Goal: Task Accomplishment & Management: Manage account settings

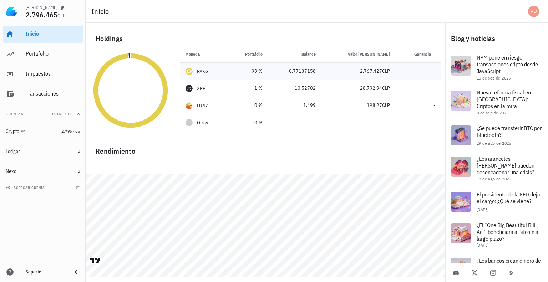
click at [350, 72] on div "2.767.427 CLP" at bounding box center [358, 70] width 63 height 7
click at [201, 70] on div "PAXG" at bounding box center [203, 71] width 12 height 7
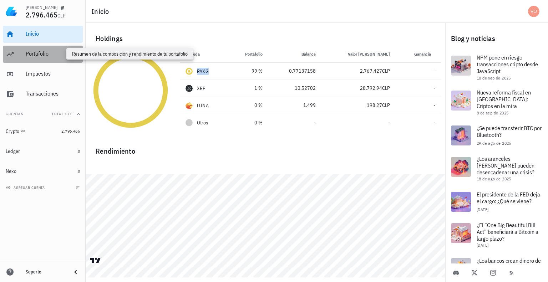
click at [33, 51] on div "Portafolio" at bounding box center [53, 53] width 54 height 7
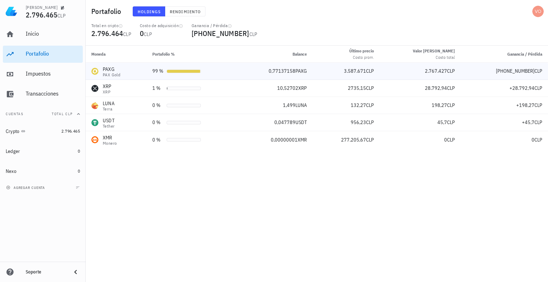
click at [145, 69] on td "PAXG PAX Gold" at bounding box center [116, 71] width 61 height 17
click at [113, 73] on div "PAX Gold" at bounding box center [111, 75] width 17 height 4
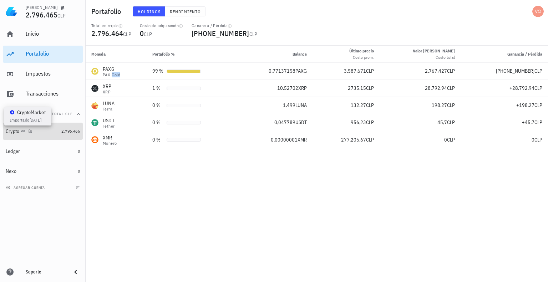
click at [23, 132] on icon at bounding box center [23, 131] width 4 height 2
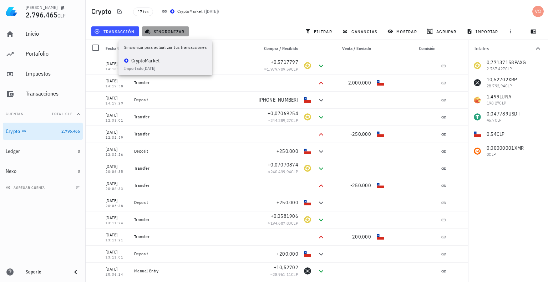
click at [161, 31] on span "sincronizar" at bounding box center [165, 32] width 38 height 6
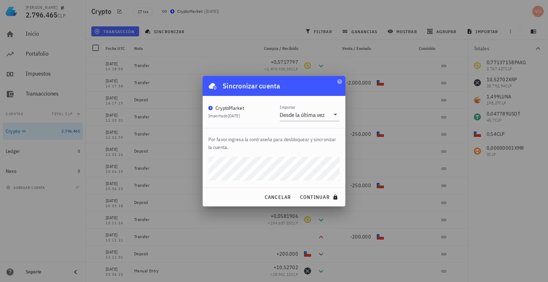
click at [297, 191] on button "continuar" at bounding box center [320, 197] width 46 height 13
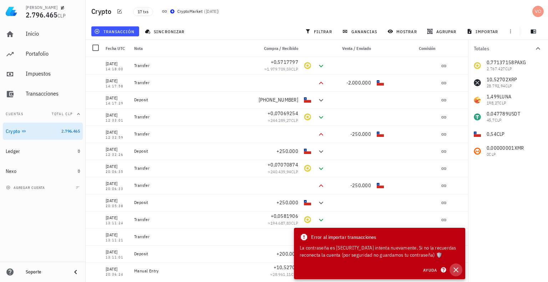
drag, startPoint x: 456, startPoint y: 270, endPoint x: 359, endPoint y: 216, distance: 111.2
click at [456, 269] on icon "button" at bounding box center [455, 269] width 5 height 5
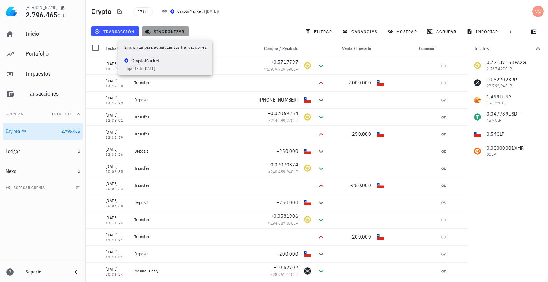
click at [158, 29] on span "sincronizar" at bounding box center [165, 32] width 38 height 6
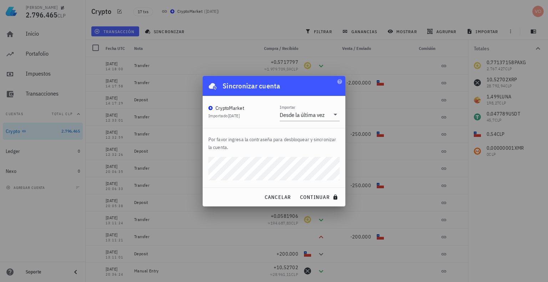
click at [297, 191] on button "continuar" at bounding box center [320, 197] width 46 height 13
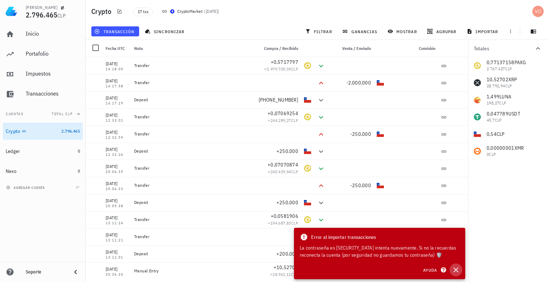
click at [456, 269] on icon "button" at bounding box center [455, 269] width 5 height 5
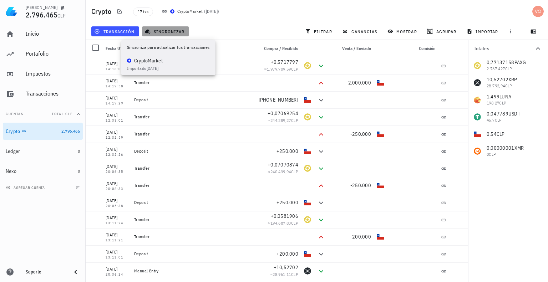
click at [161, 30] on span "sincronizar" at bounding box center [165, 32] width 38 height 6
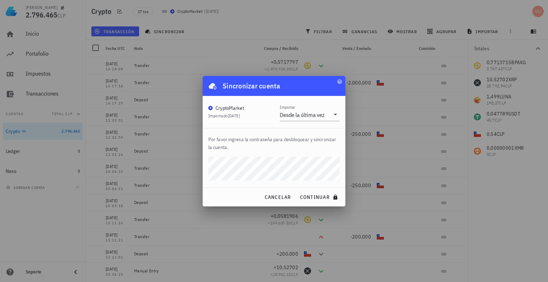
click at [297, 191] on button "continuar" at bounding box center [320, 197] width 46 height 13
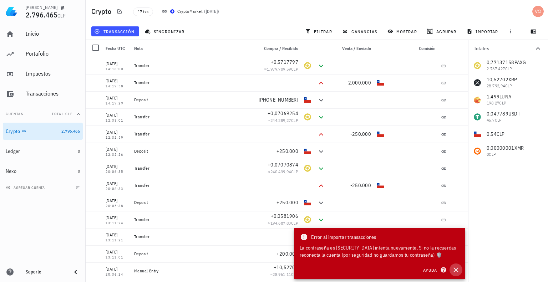
click at [455, 268] on icon "button" at bounding box center [455, 270] width 9 height 9
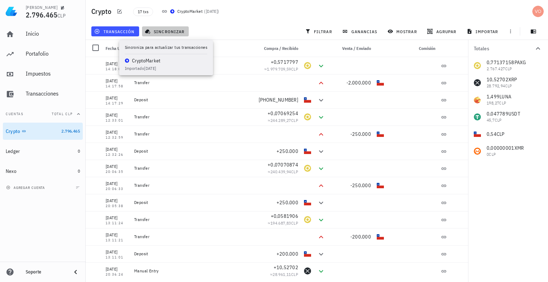
click at [166, 31] on span "sincronizar" at bounding box center [165, 32] width 38 height 6
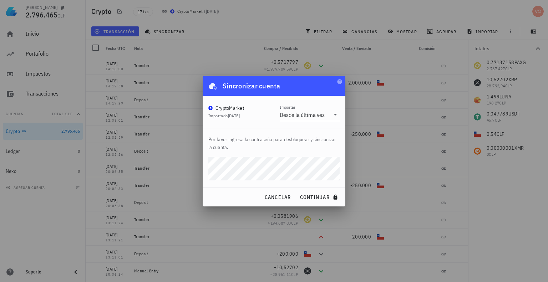
click at [297, 191] on button "continuar" at bounding box center [320, 197] width 46 height 13
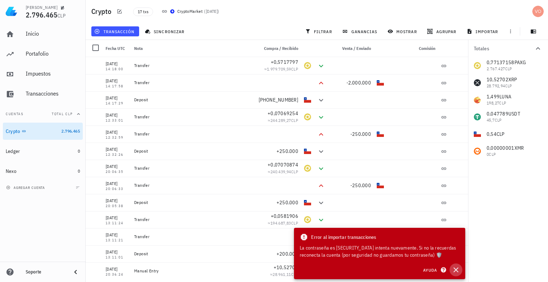
drag, startPoint x: 454, startPoint y: 272, endPoint x: 453, endPoint y: 267, distance: 5.4
click at [454, 271] on icon "button" at bounding box center [455, 270] width 9 height 9
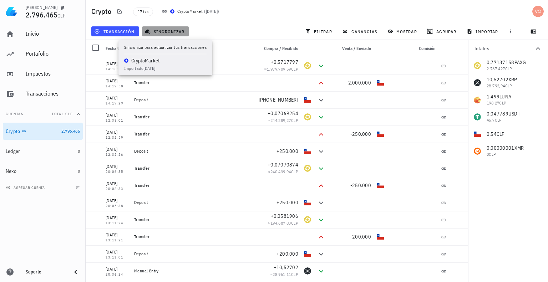
click at [157, 30] on span "sincronizar" at bounding box center [165, 32] width 38 height 6
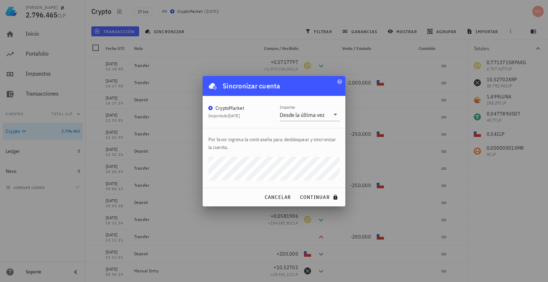
click at [297, 191] on button "continuar" at bounding box center [320, 197] width 46 height 13
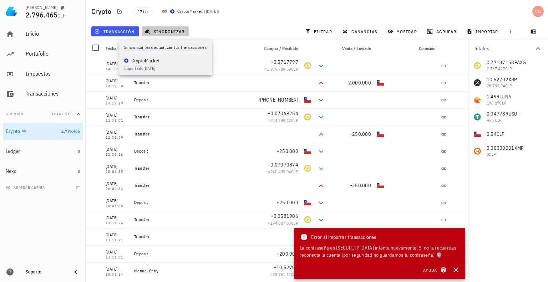
click at [166, 29] on span "sincronizar" at bounding box center [165, 32] width 38 height 6
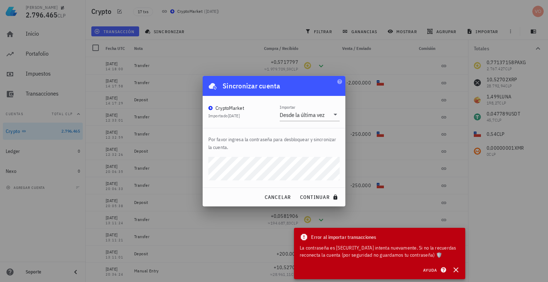
click at [229, 191] on div "cancelar continuar" at bounding box center [273, 197] width 143 height 19
click at [319, 195] on span "continuar" at bounding box center [319, 197] width 40 height 6
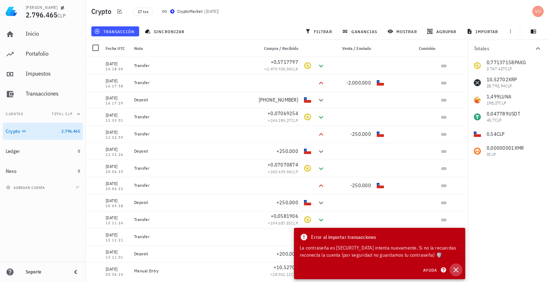
drag, startPoint x: 456, startPoint y: 269, endPoint x: 443, endPoint y: 248, distance: 24.6
click at [455, 269] on icon "button" at bounding box center [455, 270] width 9 height 9
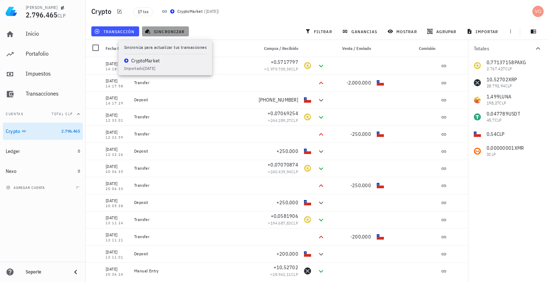
click at [164, 34] on span "sincronizar" at bounding box center [165, 32] width 38 height 6
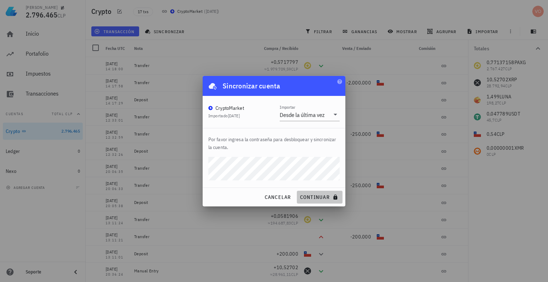
click at [319, 197] on span "continuar" at bounding box center [319, 197] width 40 height 6
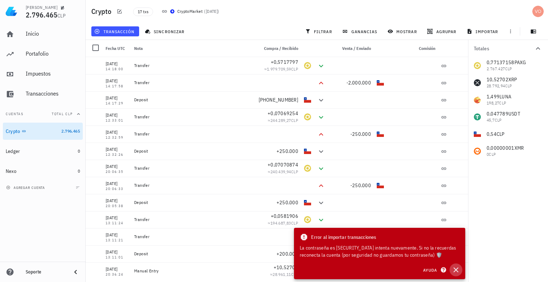
click at [453, 269] on icon "button" at bounding box center [455, 270] width 9 height 9
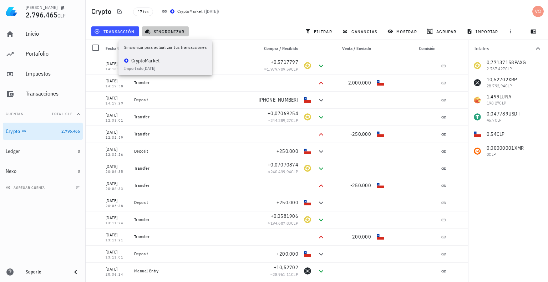
click at [155, 32] on span "sincronizar" at bounding box center [165, 32] width 38 height 6
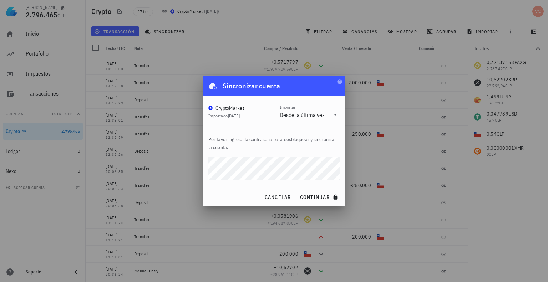
click at [297, 191] on button "continuar" at bounding box center [320, 197] width 46 height 13
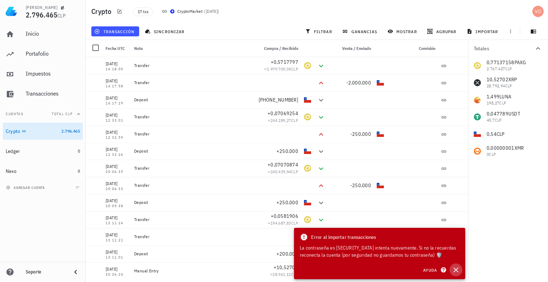
click at [458, 270] on icon "button" at bounding box center [455, 270] width 9 height 9
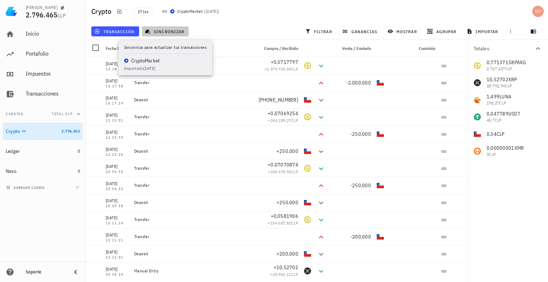
click at [171, 31] on span "sincronizar" at bounding box center [165, 32] width 38 height 6
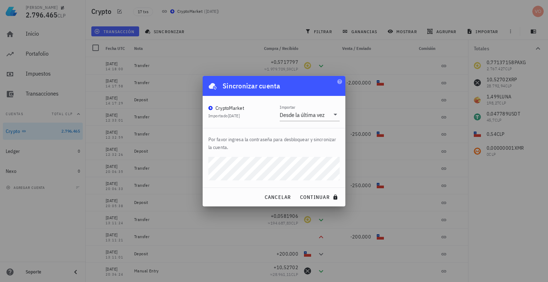
click at [297, 191] on button "continuar" at bounding box center [320, 197] width 46 height 13
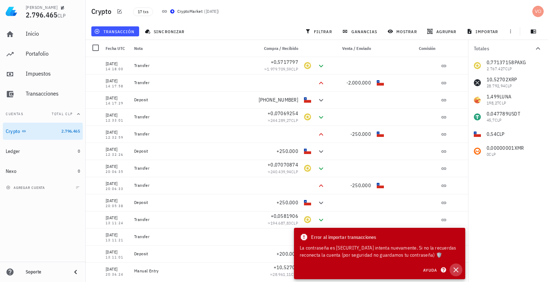
click at [453, 269] on icon "button" at bounding box center [455, 270] width 9 height 9
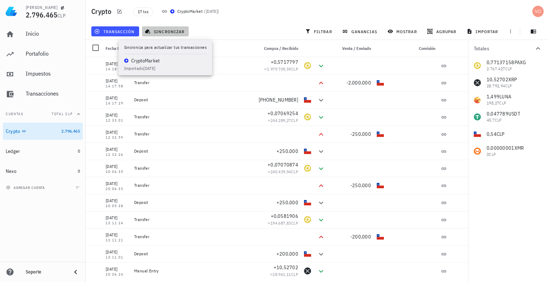
click at [158, 35] on button "sincronizar" at bounding box center [165, 31] width 47 height 10
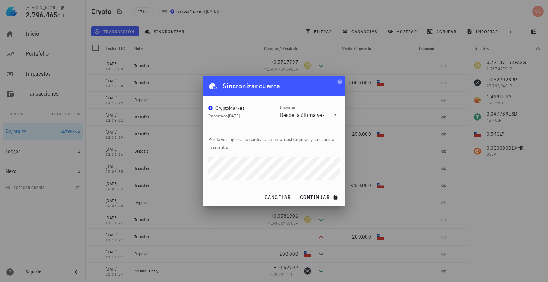
click at [319, 149] on p "Por favor ingresa la contraseña para desbloquear y sincronizar la cuenta." at bounding box center [273, 143] width 131 height 16
click at [317, 196] on span "continuar" at bounding box center [319, 197] width 40 height 6
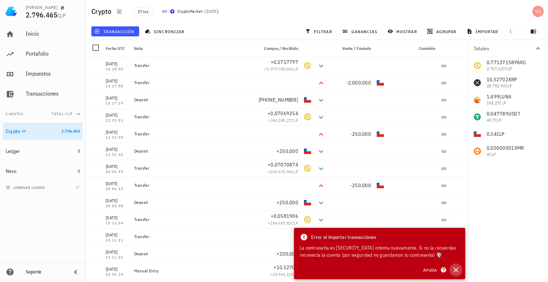
click at [458, 270] on icon "button" at bounding box center [455, 270] width 9 height 9
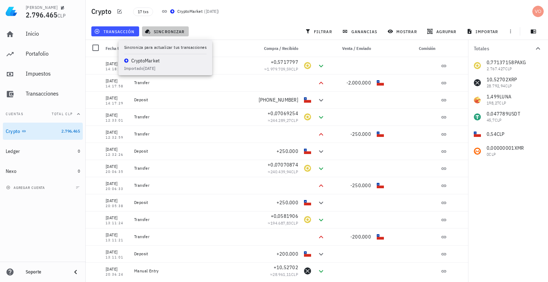
click at [160, 31] on span "sincronizar" at bounding box center [165, 32] width 38 height 6
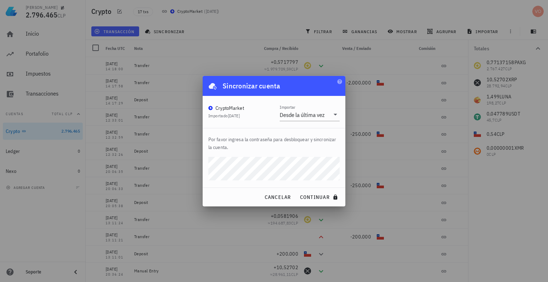
click at [218, 199] on div "cancelar continuar" at bounding box center [273, 197] width 143 height 19
click at [314, 196] on span "continuar" at bounding box center [319, 197] width 40 height 6
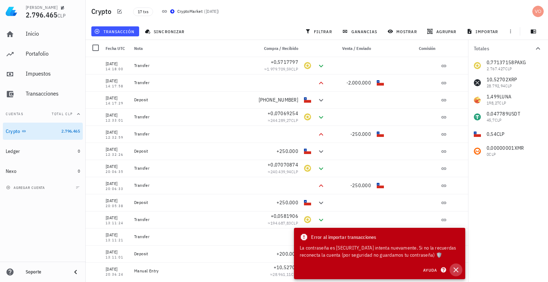
click at [457, 268] on icon "button" at bounding box center [455, 270] width 9 height 9
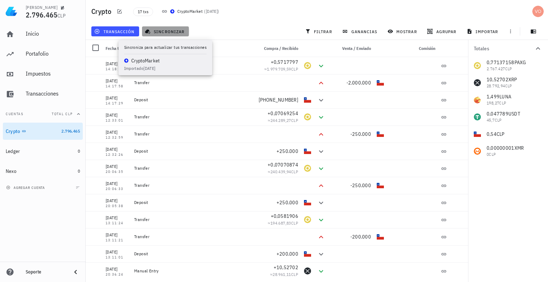
click at [168, 31] on span "sincronizar" at bounding box center [165, 32] width 38 height 6
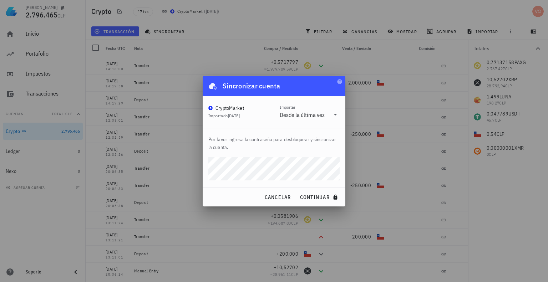
click at [217, 194] on div "cancelar continuar" at bounding box center [273, 197] width 143 height 19
click at [314, 195] on span "continuar" at bounding box center [319, 197] width 40 height 6
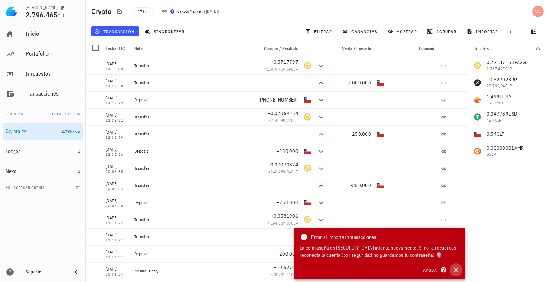
click at [453, 270] on icon "button" at bounding box center [455, 270] width 9 height 9
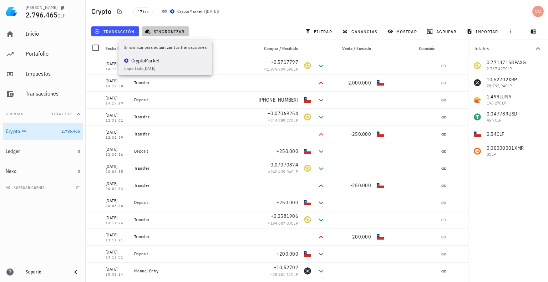
click at [164, 33] on span "sincronizar" at bounding box center [165, 32] width 38 height 6
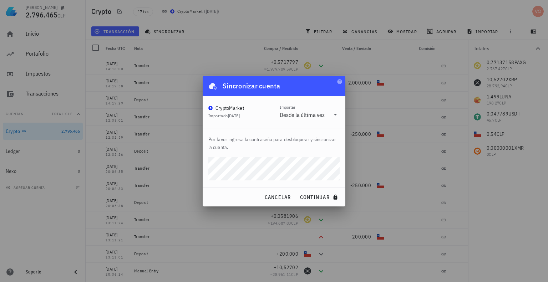
click at [297, 191] on button "continuar" at bounding box center [320, 197] width 46 height 13
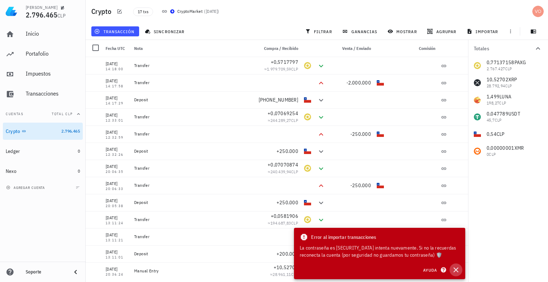
click at [456, 269] on icon "button" at bounding box center [455, 269] width 5 height 5
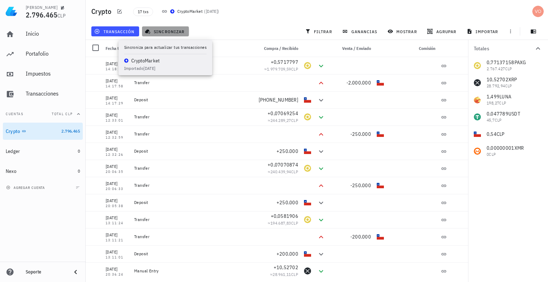
click at [162, 31] on span "sincronizar" at bounding box center [165, 32] width 38 height 6
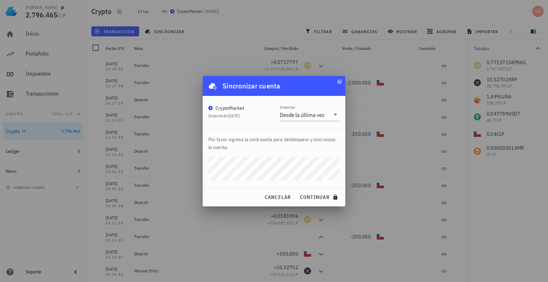
click at [297, 191] on button "continuar" at bounding box center [320, 197] width 46 height 13
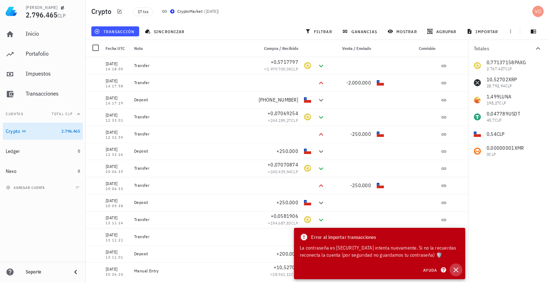
click at [455, 270] on icon "button" at bounding box center [455, 269] width 5 height 5
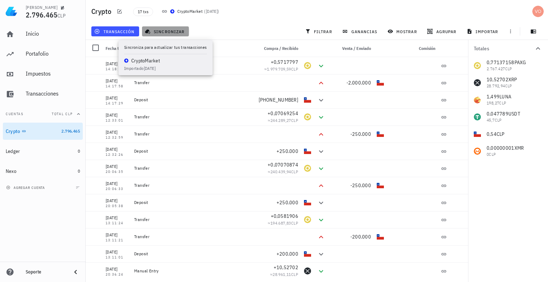
click at [167, 31] on span "sincronizar" at bounding box center [165, 32] width 38 height 6
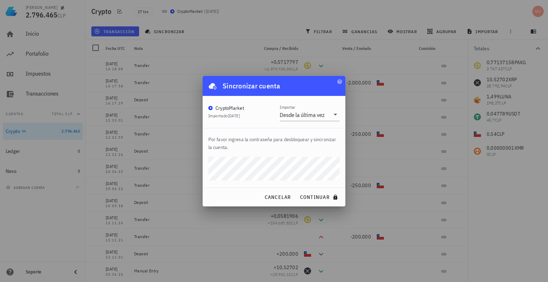
click at [297, 191] on button "continuar" at bounding box center [320, 197] width 46 height 13
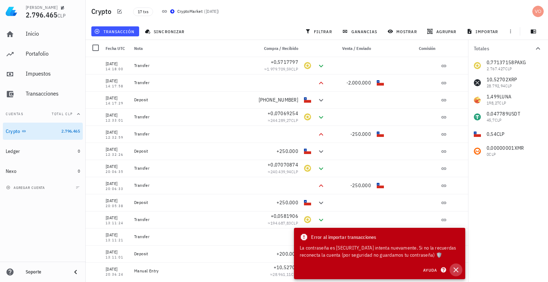
click at [455, 269] on icon "button" at bounding box center [455, 270] width 9 height 9
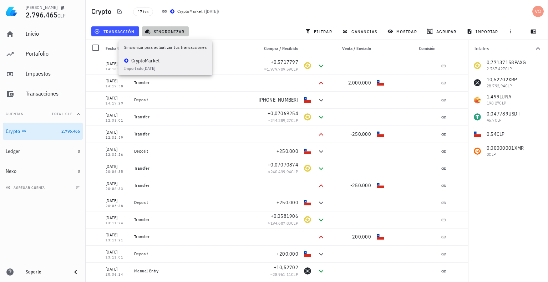
click at [156, 31] on span "sincronizar" at bounding box center [165, 32] width 38 height 6
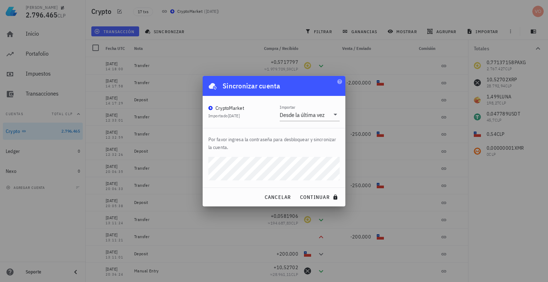
click at [297, 191] on button "continuar" at bounding box center [320, 197] width 46 height 13
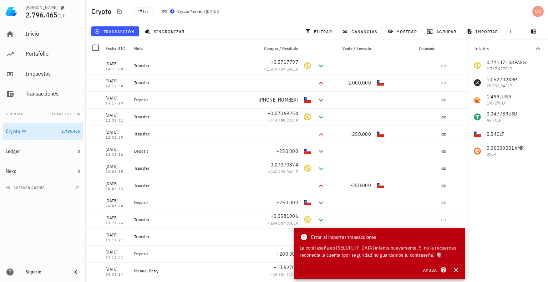
click at [414, 252] on div "La contraseña es incorrecta, intenta nuevamente. Si no la recuerdas reconecta l…" at bounding box center [379, 251] width 160 height 14
drag, startPoint x: 457, startPoint y: 271, endPoint x: 453, endPoint y: 267, distance: 5.3
click at [456, 270] on icon "button" at bounding box center [455, 270] width 9 height 9
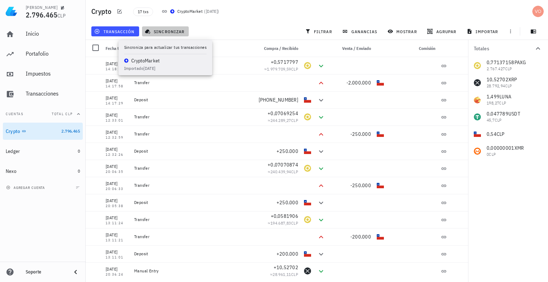
click at [164, 27] on button "sincronizar" at bounding box center [165, 31] width 47 height 10
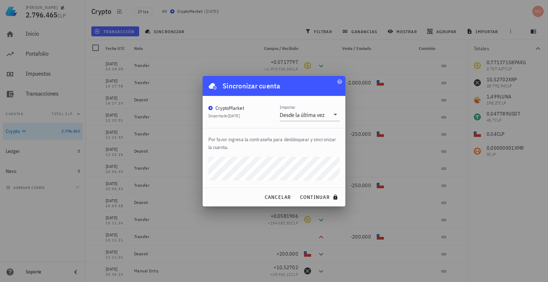
click at [297, 191] on button "continuar" at bounding box center [320, 197] width 46 height 13
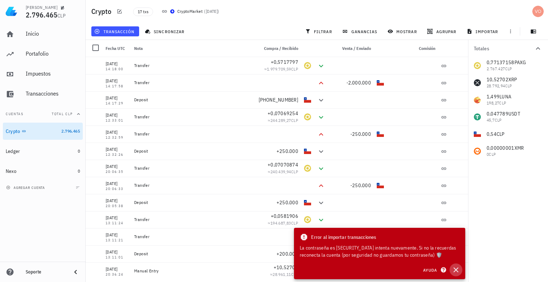
click at [456, 270] on icon "button" at bounding box center [455, 269] width 5 height 5
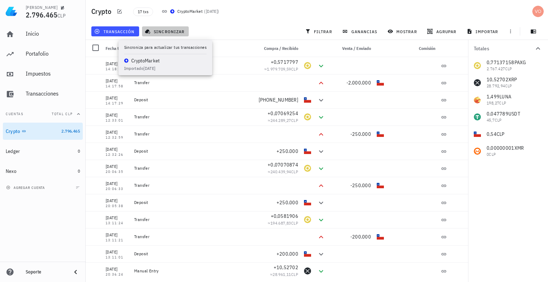
click at [159, 32] on span "sincronizar" at bounding box center [165, 32] width 38 height 6
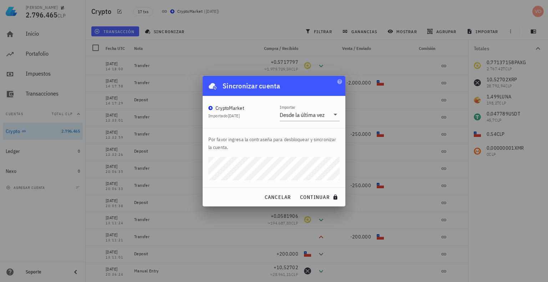
click at [225, 198] on div "cancelar continuar" at bounding box center [273, 197] width 143 height 19
click at [316, 196] on span "continuar" at bounding box center [319, 197] width 40 height 6
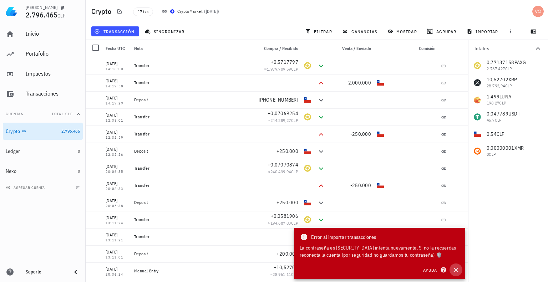
click at [455, 271] on icon "button" at bounding box center [455, 269] width 5 height 5
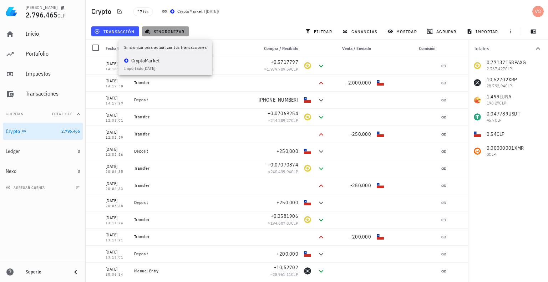
click at [173, 31] on span "sincronizar" at bounding box center [165, 32] width 38 height 6
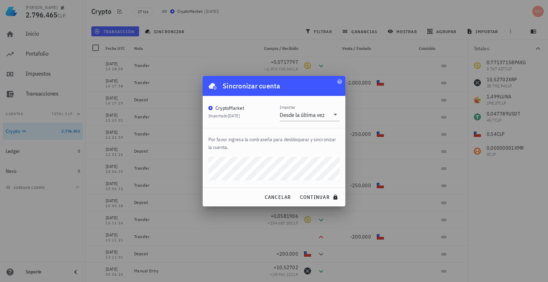
click at [219, 191] on div "cancelar continuar" at bounding box center [273, 197] width 143 height 19
click at [309, 195] on span "continuar" at bounding box center [319, 197] width 40 height 6
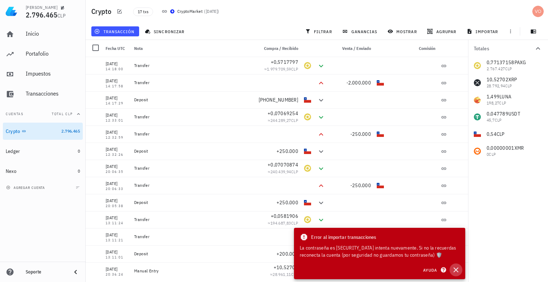
click at [456, 268] on icon "button" at bounding box center [455, 270] width 9 height 9
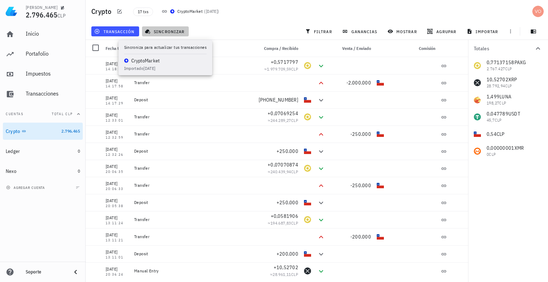
click at [169, 31] on span "sincronizar" at bounding box center [165, 32] width 38 height 6
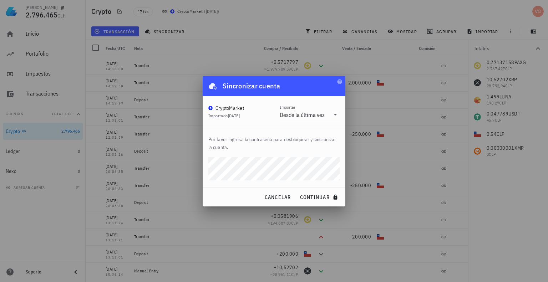
drag, startPoint x: 215, startPoint y: 197, endPoint x: 220, endPoint y: 197, distance: 4.6
click at [215, 197] on div "cancelar continuar" at bounding box center [273, 197] width 143 height 19
click at [308, 195] on span "continuar" at bounding box center [319, 197] width 40 height 6
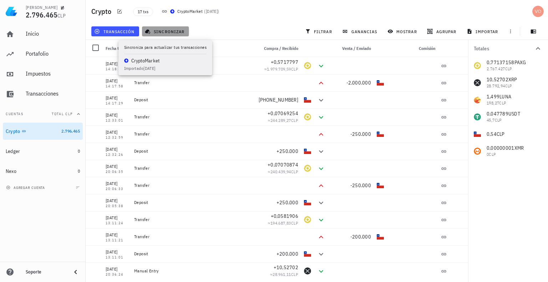
click at [159, 31] on span "sincronizar" at bounding box center [165, 32] width 38 height 6
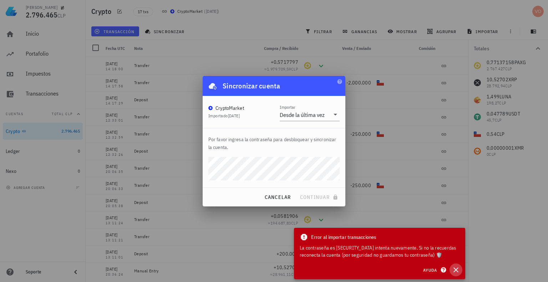
click at [455, 270] on icon "button" at bounding box center [455, 269] width 5 height 5
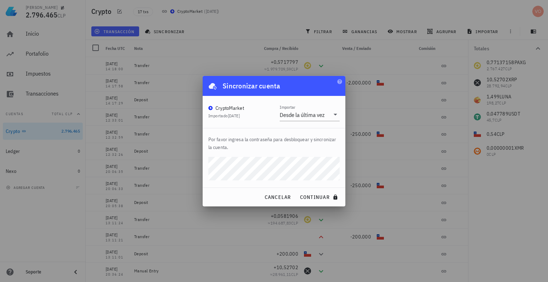
drag, startPoint x: 217, startPoint y: 189, endPoint x: 220, endPoint y: 189, distance: 3.6
click at [217, 189] on div "cancelar continuar" at bounding box center [273, 197] width 143 height 19
click at [318, 198] on span "continuar" at bounding box center [319, 197] width 40 height 6
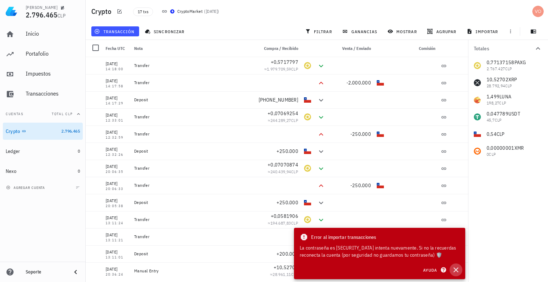
click at [457, 270] on icon "button" at bounding box center [455, 270] width 9 height 9
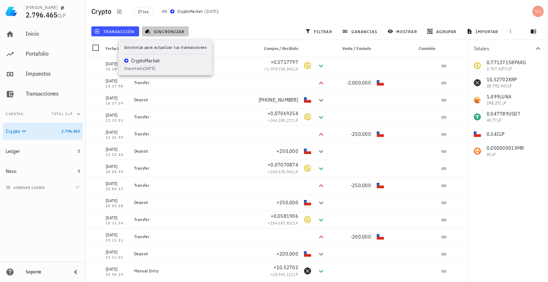
click at [155, 29] on span "sincronizar" at bounding box center [165, 32] width 38 height 6
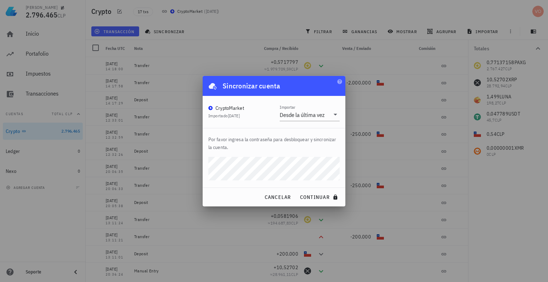
click at [238, 195] on div "cancelar continuar" at bounding box center [273, 197] width 143 height 19
click at [312, 196] on span "continuar" at bounding box center [319, 197] width 40 height 6
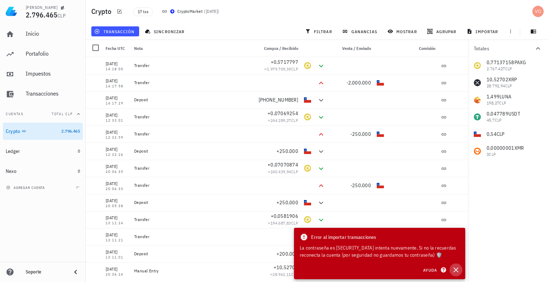
click at [455, 269] on icon "button" at bounding box center [455, 269] width 5 height 5
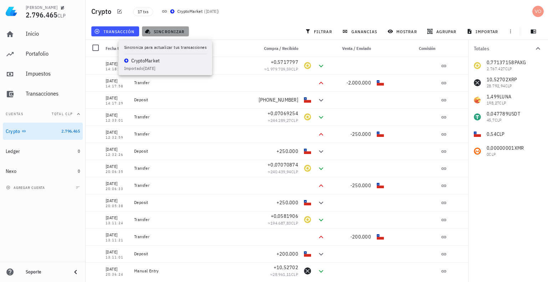
click at [155, 30] on span "sincronizar" at bounding box center [165, 32] width 38 height 6
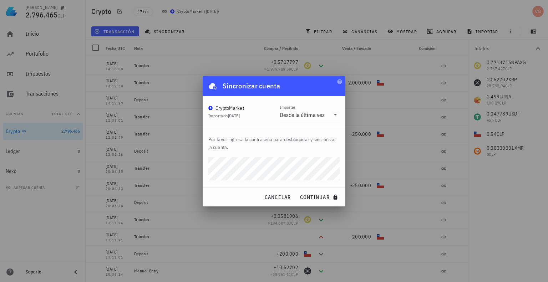
click at [297, 191] on button "continuar" at bounding box center [320, 197] width 46 height 13
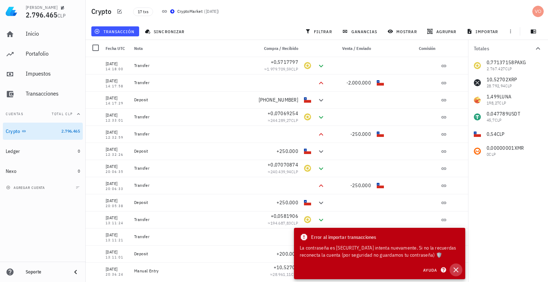
click at [459, 268] on icon "button" at bounding box center [455, 270] width 9 height 9
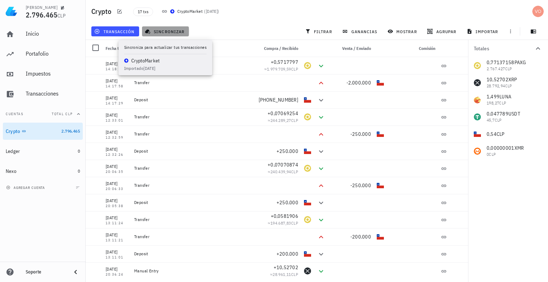
click at [174, 29] on span "sincronizar" at bounding box center [165, 32] width 38 height 6
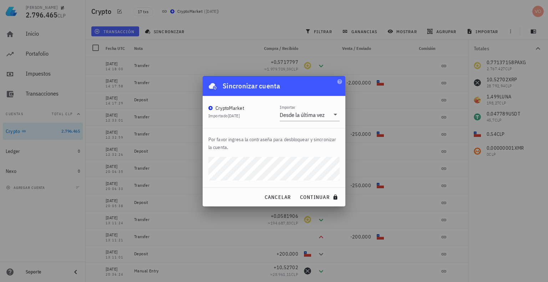
click at [221, 188] on div "cancelar continuar" at bounding box center [273, 197] width 143 height 19
click at [322, 196] on span "continuar" at bounding box center [319, 197] width 40 height 6
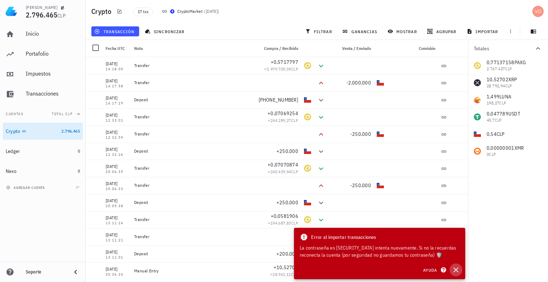
click at [456, 267] on icon "button" at bounding box center [455, 270] width 9 height 9
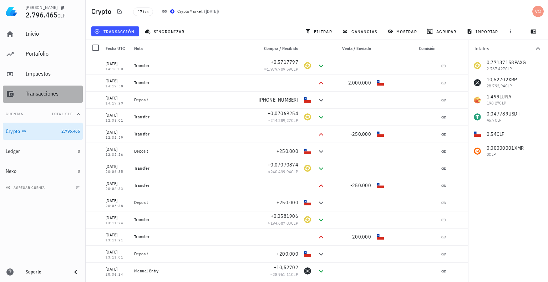
click at [33, 93] on div "Transacciones" at bounding box center [53, 93] width 54 height 7
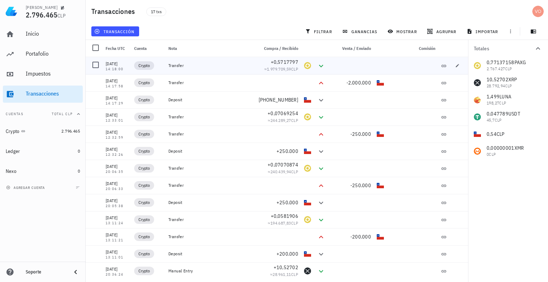
click at [266, 62] on div "+0,5717797" at bounding box center [278, 61] width 40 height 7
click at [40, 92] on div "Transacciones" at bounding box center [53, 93] width 54 height 7
click at [35, 74] on div "Impuestos" at bounding box center [53, 73] width 54 height 7
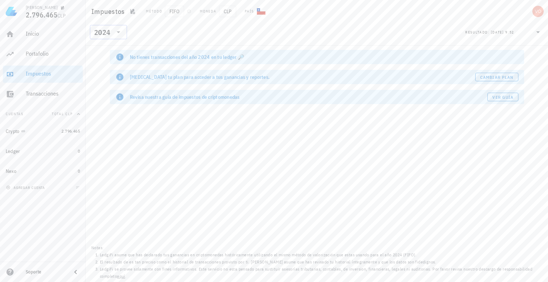
click at [117, 30] on icon at bounding box center [118, 32] width 9 height 9
click at [107, 49] on div "2025" at bounding box center [109, 51] width 26 height 6
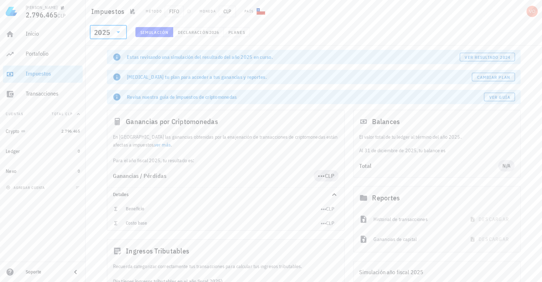
click at [154, 145] on link "ver más" at bounding box center [162, 145] width 16 height 6
click at [201, 34] on span "Declaración" at bounding box center [193, 32] width 31 height 5
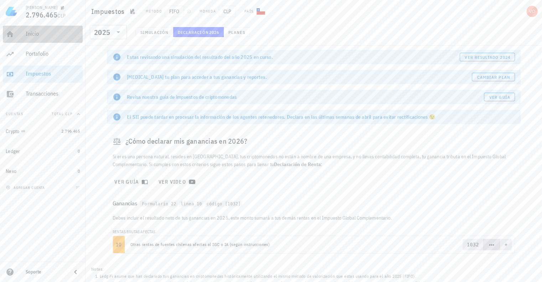
click at [29, 31] on div "Inicio" at bounding box center [53, 33] width 54 height 7
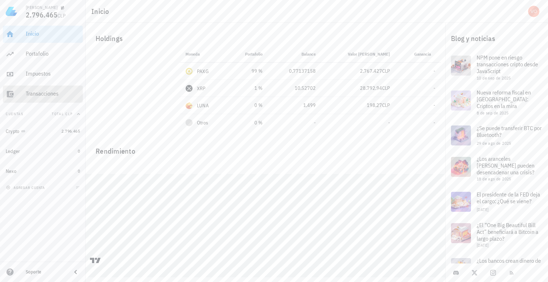
click at [27, 93] on div "Transacciones" at bounding box center [53, 93] width 54 height 7
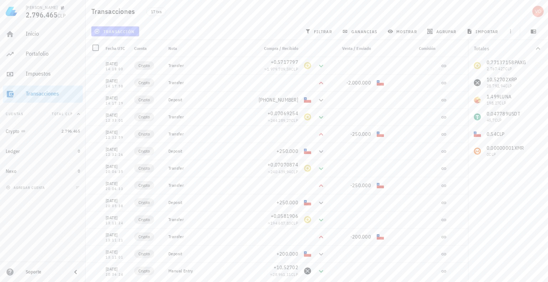
click at [112, 32] on span "transacción" at bounding box center [115, 32] width 39 height 6
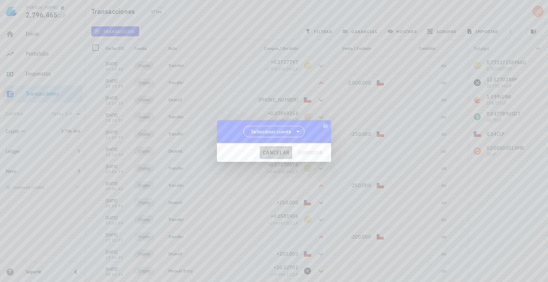
click at [286, 151] on span "cancelar" at bounding box center [275, 152] width 27 height 6
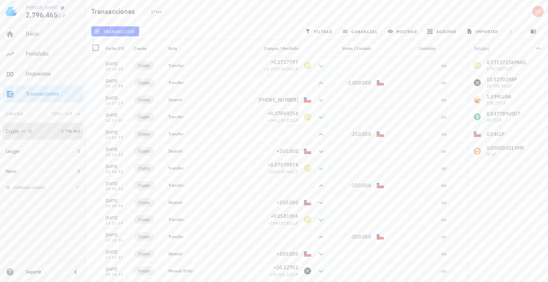
click at [17, 131] on div "Crypto" at bounding box center [13, 131] width 14 height 6
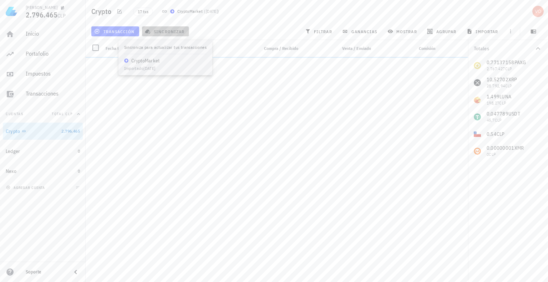
click at [162, 32] on span "sincronizar" at bounding box center [165, 32] width 38 height 6
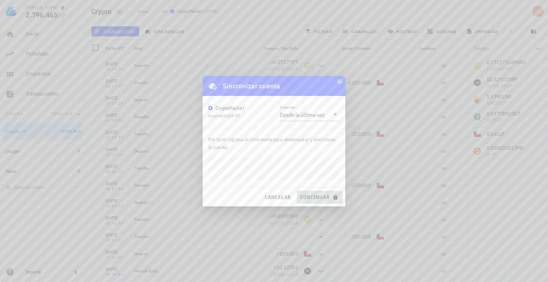
click at [316, 194] on span "continuar" at bounding box center [319, 197] width 40 height 6
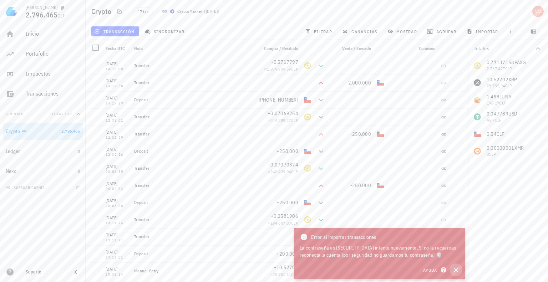
click at [457, 271] on icon "button" at bounding box center [455, 270] width 9 height 9
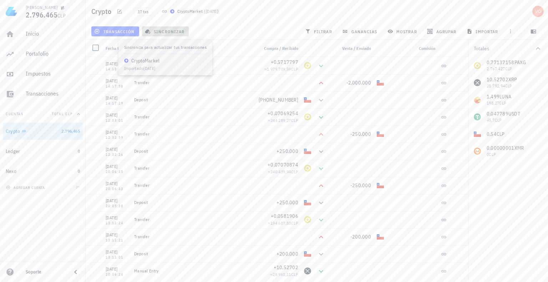
click at [153, 32] on span "sincronizar" at bounding box center [165, 32] width 38 height 6
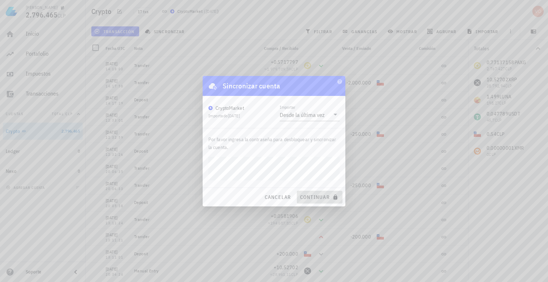
click at [317, 196] on span "continuar" at bounding box center [319, 197] width 40 height 6
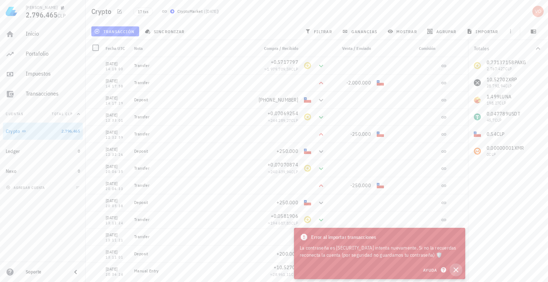
click at [453, 269] on icon "button" at bounding box center [455, 270] width 9 height 9
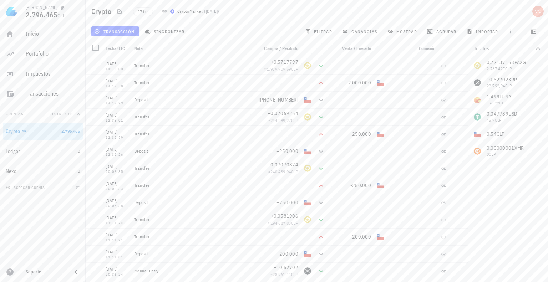
click at [164, 20] on div "17 txs CryptoMarket ( hace 17 días )" at bounding box center [254, 11] width 250 height 18
click at [165, 35] on button "sincronizar" at bounding box center [165, 31] width 47 height 10
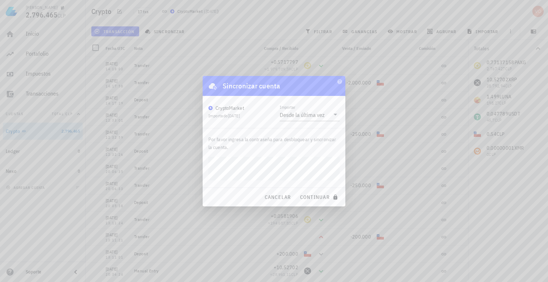
click at [271, 152] on div "Por favor ingresa la contraseña para desbloquear y sincronizar la cuenta." at bounding box center [273, 157] width 143 height 59
click at [314, 196] on span "continuar" at bounding box center [319, 197] width 40 height 6
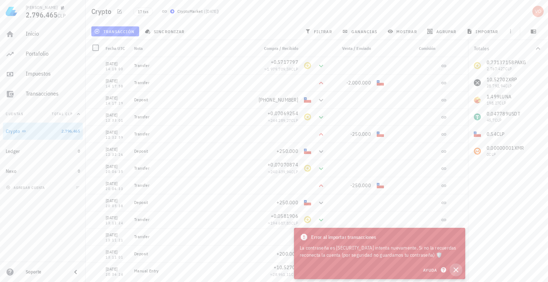
drag, startPoint x: 455, startPoint y: 271, endPoint x: 92, endPoint y: 218, distance: 367.1
click at [455, 271] on icon "button" at bounding box center [455, 270] width 9 height 9
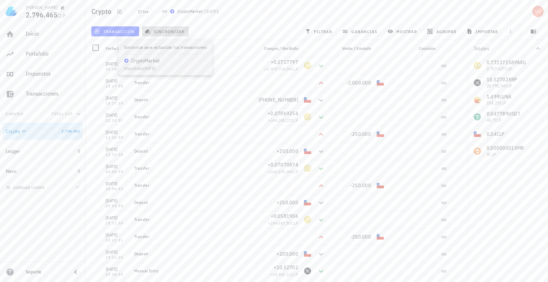
click at [168, 34] on span "sincronizar" at bounding box center [165, 32] width 38 height 6
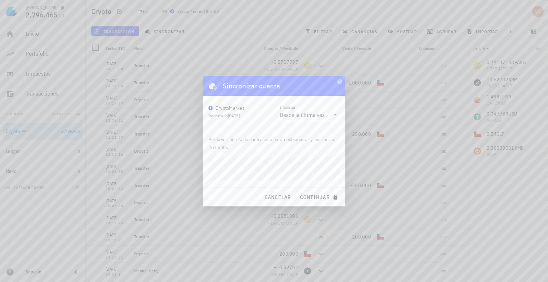
click at [227, 192] on div "cancelar continuar" at bounding box center [273, 197] width 143 height 19
click at [311, 197] on span "continuar" at bounding box center [319, 197] width 40 height 6
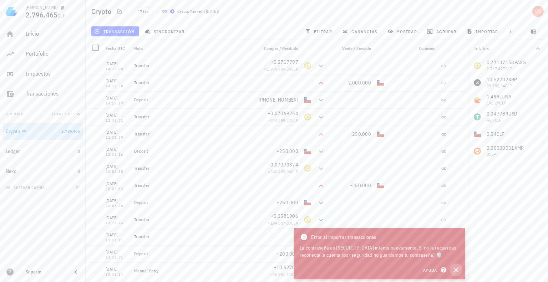
click at [456, 272] on icon "button" at bounding box center [455, 270] width 9 height 9
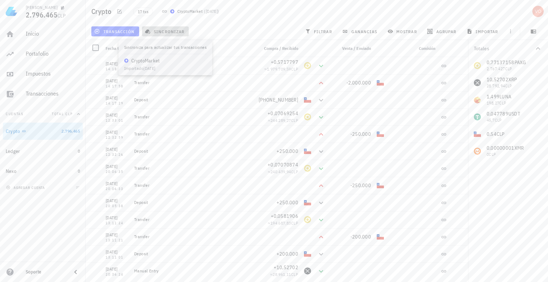
click at [168, 31] on span "sincronizar" at bounding box center [165, 32] width 38 height 6
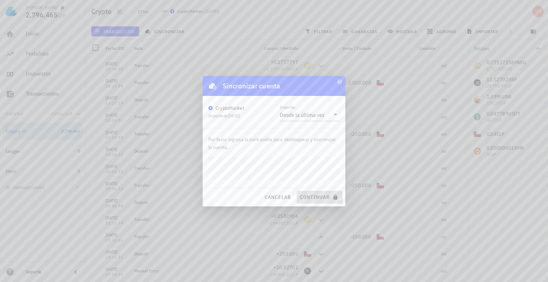
click at [323, 194] on span "continuar" at bounding box center [319, 197] width 40 height 6
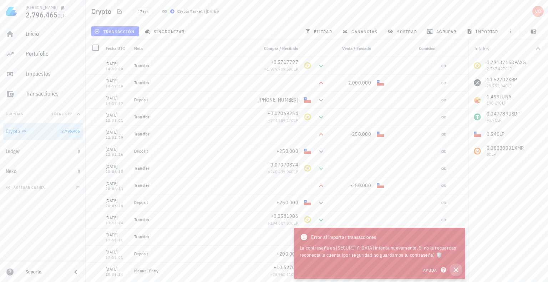
click at [458, 269] on icon "button" at bounding box center [455, 270] width 9 height 9
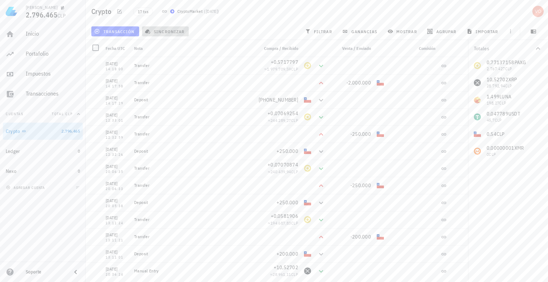
click at [163, 29] on span "sincronizar" at bounding box center [165, 32] width 38 height 6
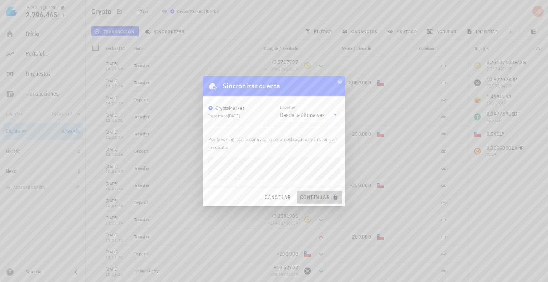
click at [311, 195] on span "continuar" at bounding box center [319, 197] width 40 height 6
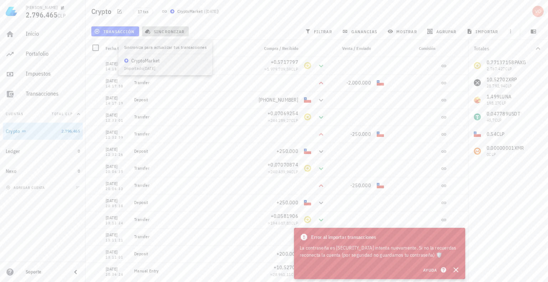
click at [155, 27] on button "sincronizar" at bounding box center [165, 31] width 47 height 10
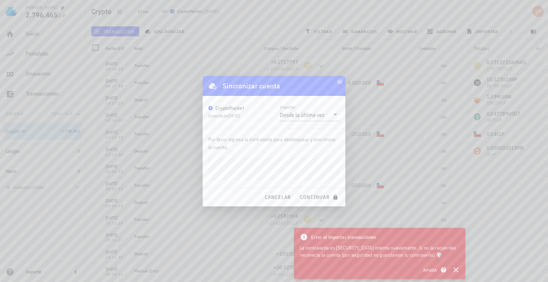
click at [214, 193] on div "cancelar continuar" at bounding box center [273, 197] width 143 height 19
click at [317, 194] on span "continuar" at bounding box center [319, 197] width 40 height 6
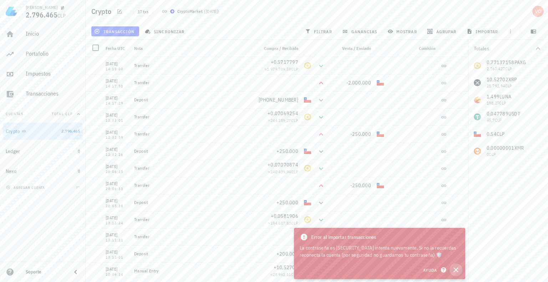
click at [456, 268] on icon "button" at bounding box center [455, 270] width 9 height 9
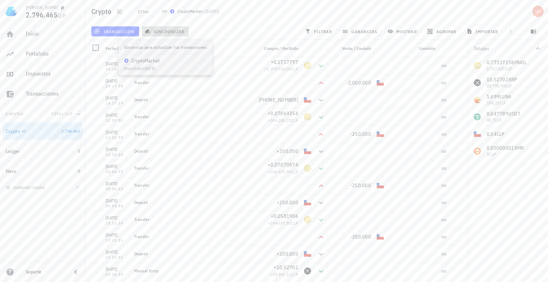
click at [157, 27] on button "sincronizar" at bounding box center [165, 31] width 47 height 10
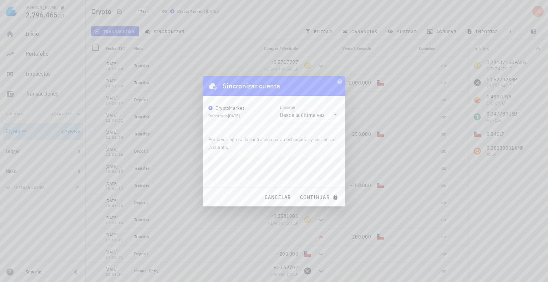
drag, startPoint x: 214, startPoint y: 198, endPoint x: 218, endPoint y: 198, distance: 3.9
click at [214, 198] on div "cancelar continuar" at bounding box center [273, 197] width 143 height 19
click at [317, 193] on button "continuar" at bounding box center [320, 197] width 46 height 13
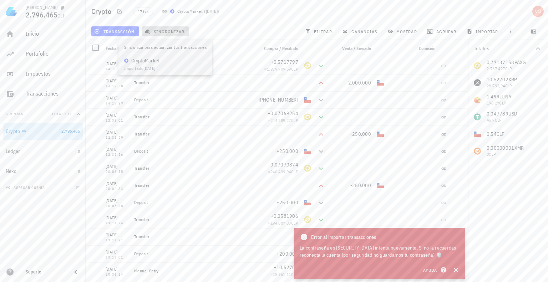
click at [155, 33] on span "sincronizar" at bounding box center [165, 32] width 38 height 6
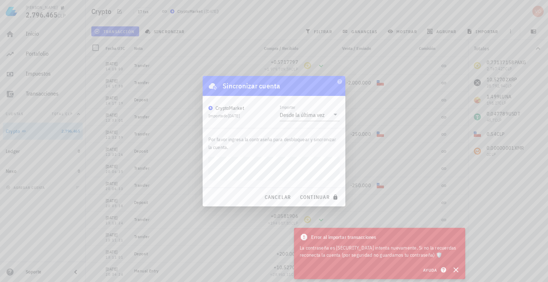
click at [228, 187] on div "Sincronizar cuenta CryptoMarket Importado hace 17 días Importar Desde la última…" at bounding box center [273, 141] width 143 height 130
click at [306, 194] on span "continuar" at bounding box center [319, 197] width 40 height 6
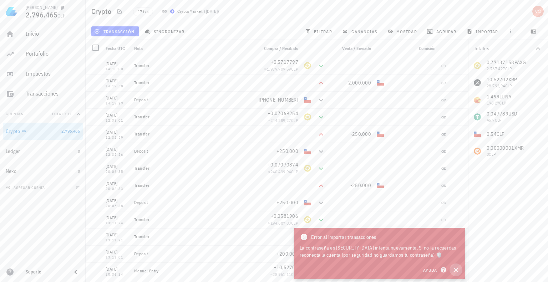
click at [455, 269] on icon "button" at bounding box center [455, 270] width 9 height 9
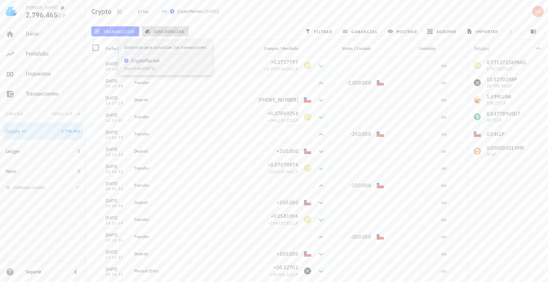
click at [168, 31] on span "sincronizar" at bounding box center [165, 32] width 38 height 6
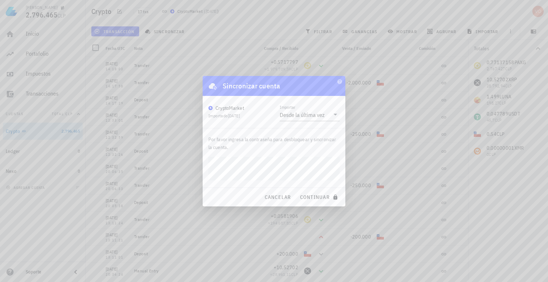
click at [223, 195] on div "cancelar continuar" at bounding box center [273, 197] width 143 height 19
click at [319, 198] on span "continuar" at bounding box center [319, 197] width 40 height 6
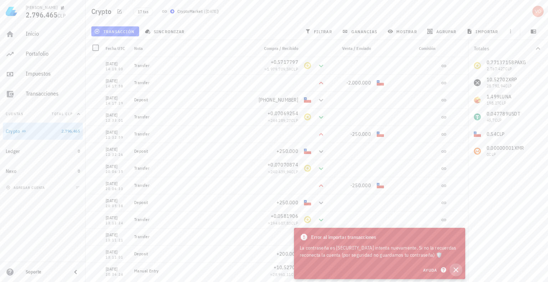
click at [458, 270] on icon "button" at bounding box center [455, 270] width 9 height 9
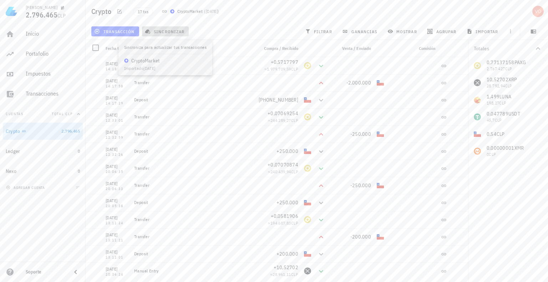
click at [163, 28] on button "sincronizar" at bounding box center [165, 31] width 47 height 10
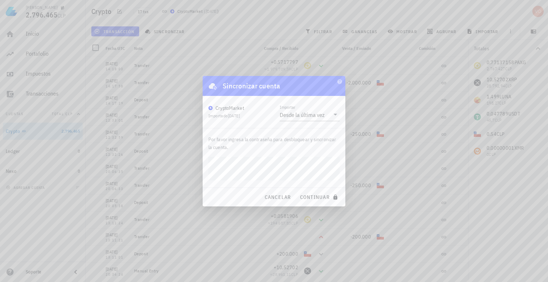
click at [222, 190] on div "cancelar continuar" at bounding box center [273, 197] width 143 height 19
click at [305, 196] on span "continuar" at bounding box center [319, 197] width 40 height 6
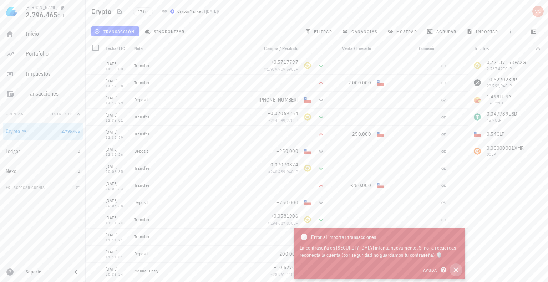
click at [456, 270] on icon "button" at bounding box center [455, 269] width 5 height 5
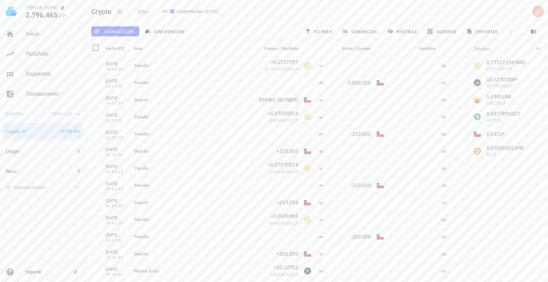
click at [166, 23] on div "transacción sincronizar filtrar ganancias mostrar agrupar importar" at bounding box center [316, 31] width 453 height 17
click at [160, 34] on span "sincronizar" at bounding box center [165, 32] width 38 height 6
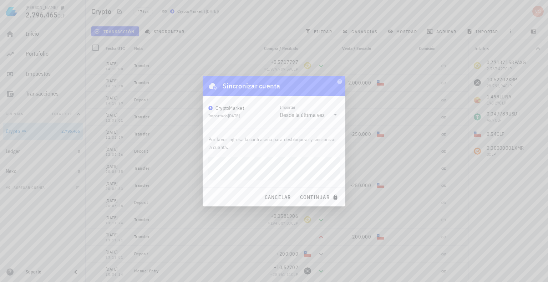
click at [222, 181] on div "Por favor ingresa la contraseña para desbloquear y sincronizar la cuenta." at bounding box center [273, 157] width 143 height 59
click at [312, 193] on button "continuar" at bounding box center [320, 197] width 46 height 13
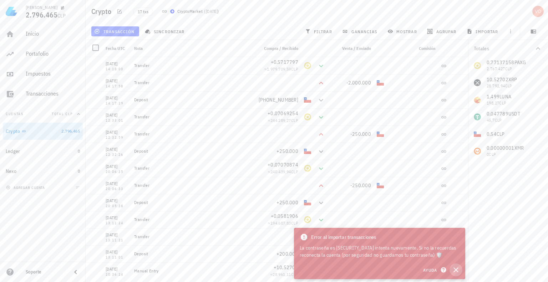
click at [455, 266] on icon "button" at bounding box center [455, 270] width 9 height 9
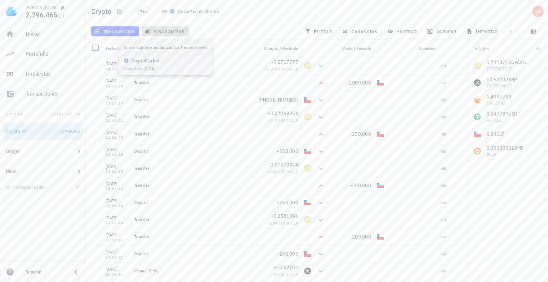
click at [176, 31] on span "sincronizar" at bounding box center [165, 32] width 38 height 6
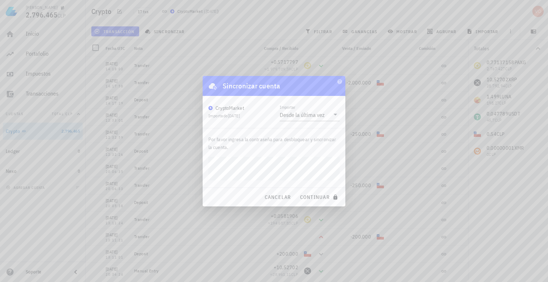
click at [220, 182] on div "Por favor ingresa la contraseña para desbloquear y sincronizar la cuenta." at bounding box center [273, 157] width 143 height 59
click at [312, 196] on span "continuar" at bounding box center [319, 197] width 40 height 6
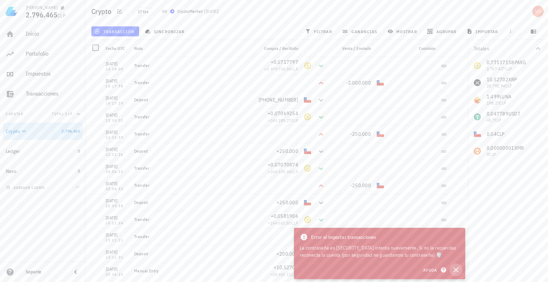
drag, startPoint x: 455, startPoint y: 269, endPoint x: 65, endPoint y: 258, distance: 390.2
click at [453, 269] on icon "button" at bounding box center [455, 270] width 9 height 9
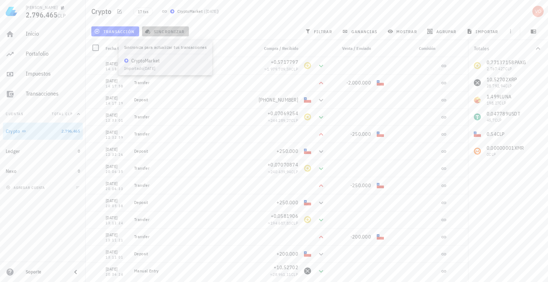
click at [161, 34] on span "sincronizar" at bounding box center [165, 32] width 38 height 6
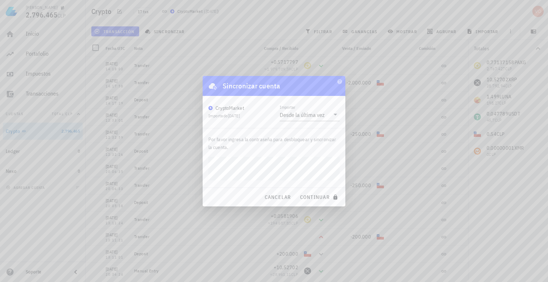
click at [227, 195] on div "cancelar continuar" at bounding box center [273, 197] width 143 height 19
click at [315, 194] on span "continuar" at bounding box center [319, 197] width 40 height 6
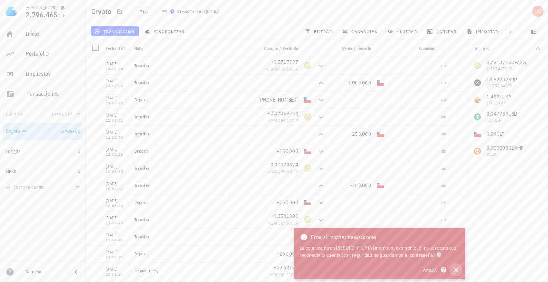
drag, startPoint x: 454, startPoint y: 268, endPoint x: 110, endPoint y: 260, distance: 344.5
click at [454, 268] on icon "button" at bounding box center [455, 270] width 9 height 9
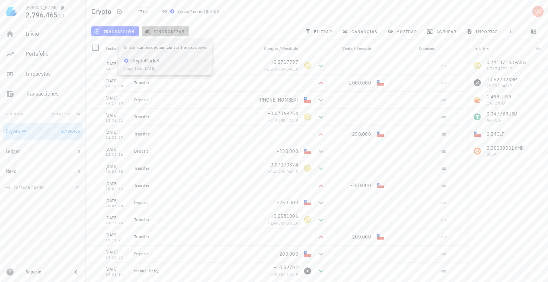
click at [168, 34] on button "sincronizar" at bounding box center [165, 31] width 47 height 10
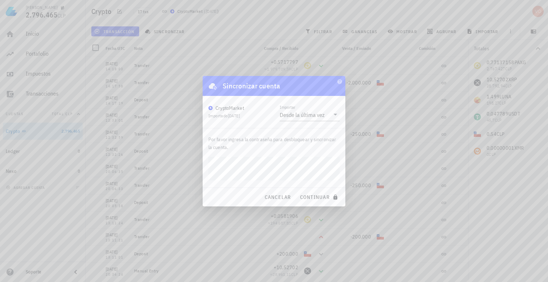
click at [235, 190] on div "cancelar continuar" at bounding box center [273, 197] width 143 height 19
click at [309, 196] on span "continuar" at bounding box center [319, 197] width 40 height 6
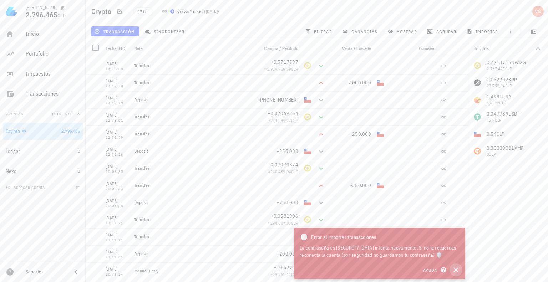
click at [457, 268] on icon "button" at bounding box center [455, 269] width 5 height 5
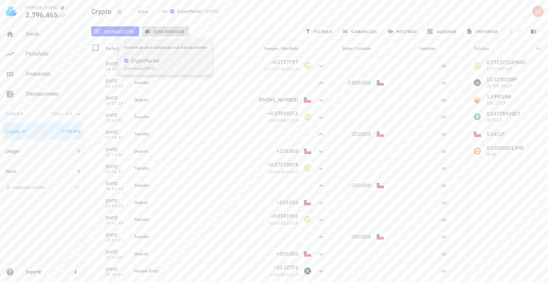
click at [166, 30] on span "sincronizar" at bounding box center [165, 32] width 38 height 6
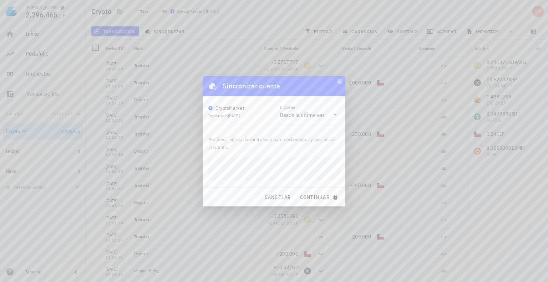
click at [297, 191] on button "continuar" at bounding box center [320, 197] width 46 height 13
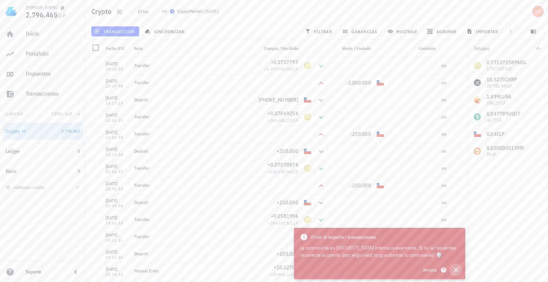
drag, startPoint x: 456, startPoint y: 270, endPoint x: 432, endPoint y: 270, distance: 23.9
click at [456, 270] on icon "button" at bounding box center [455, 269] width 5 height 5
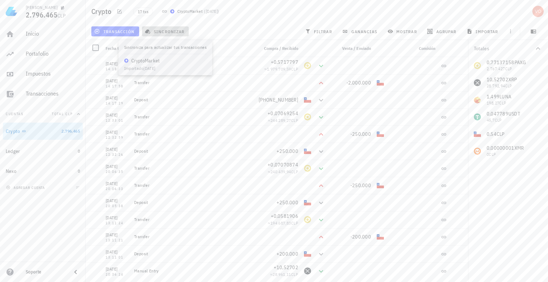
click at [156, 26] on button "sincronizar" at bounding box center [165, 31] width 47 height 10
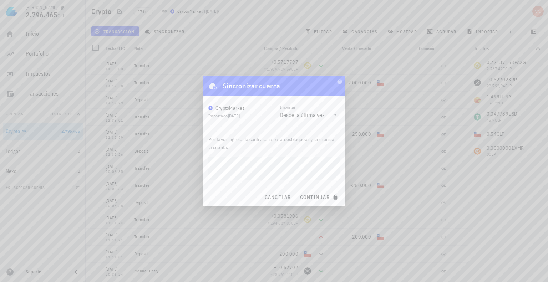
click at [228, 180] on div "Por favor ingresa la contraseña para desbloquear y sincronizar la cuenta." at bounding box center [273, 157] width 143 height 59
click at [312, 194] on span "continuar" at bounding box center [319, 197] width 40 height 6
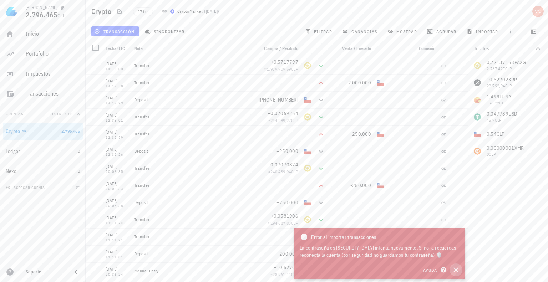
click at [458, 269] on icon "button" at bounding box center [455, 270] width 9 height 9
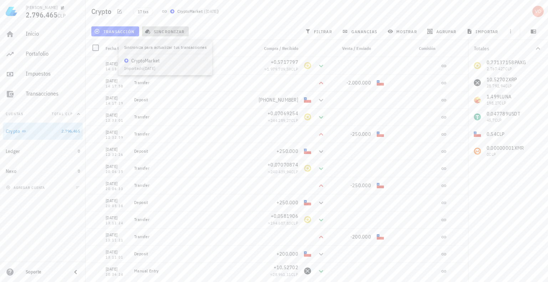
click at [166, 29] on span "sincronizar" at bounding box center [165, 32] width 38 height 6
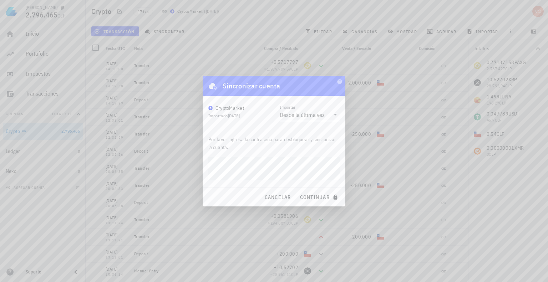
click at [297, 191] on button "continuar" at bounding box center [320, 197] width 46 height 13
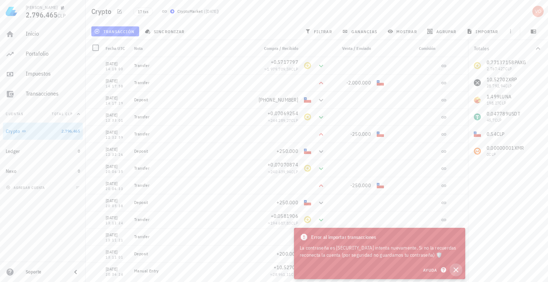
click at [455, 270] on icon "button" at bounding box center [455, 269] width 5 height 5
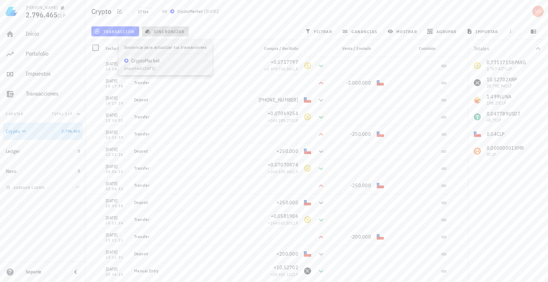
click at [167, 31] on span "sincronizar" at bounding box center [165, 32] width 38 height 6
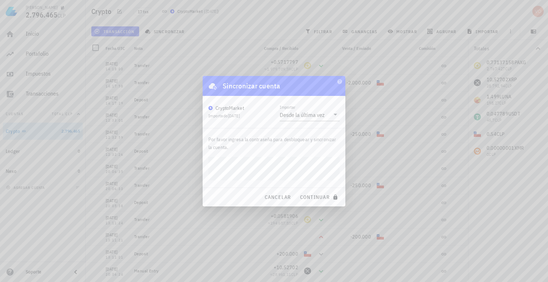
click at [297, 191] on button "continuar" at bounding box center [320, 197] width 46 height 13
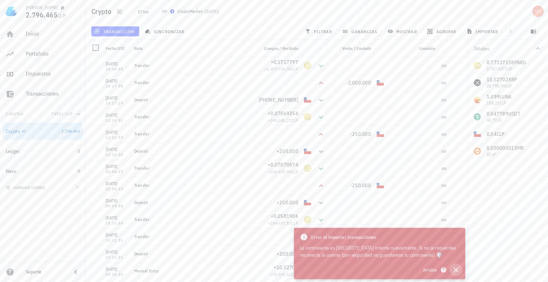
click at [456, 270] on icon "button" at bounding box center [455, 269] width 5 height 5
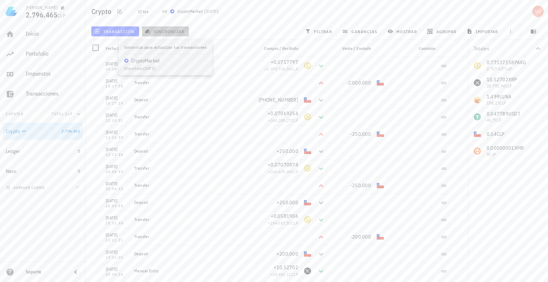
click at [173, 30] on span "sincronizar" at bounding box center [165, 32] width 38 height 6
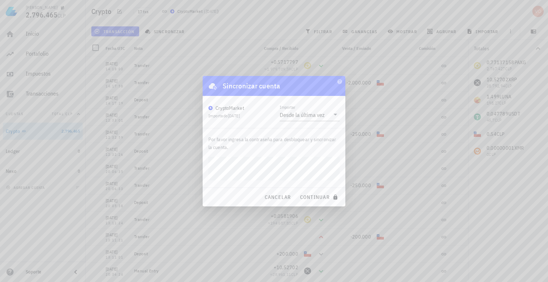
drag, startPoint x: 206, startPoint y: 179, endPoint x: 227, endPoint y: 188, distance: 22.4
click at [206, 179] on div "Por favor ingresa la contraseña para desbloquear y sincronizar la cuenta." at bounding box center [273, 157] width 143 height 59
click at [312, 193] on button "continuar" at bounding box center [320, 197] width 46 height 13
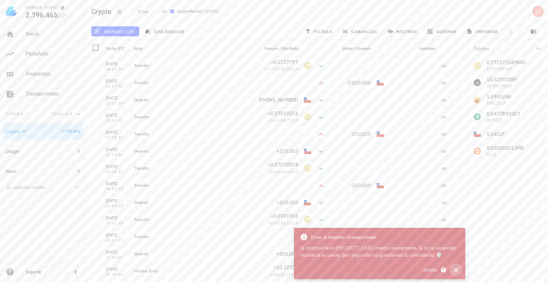
click at [456, 271] on icon "button" at bounding box center [455, 269] width 5 height 5
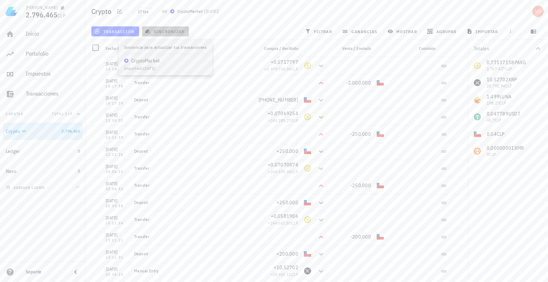
click at [164, 35] on button "sincronizar" at bounding box center [165, 31] width 47 height 10
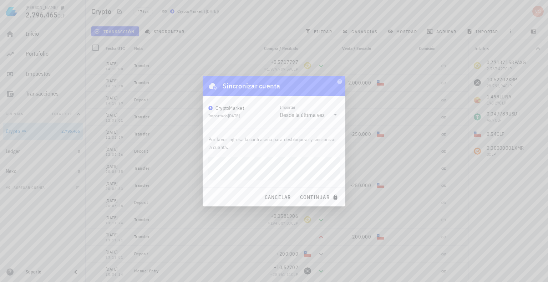
click at [297, 191] on button "continuar" at bounding box center [320, 197] width 46 height 13
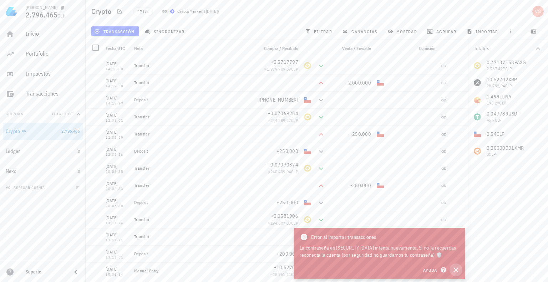
click at [456, 269] on icon "button" at bounding box center [455, 269] width 5 height 5
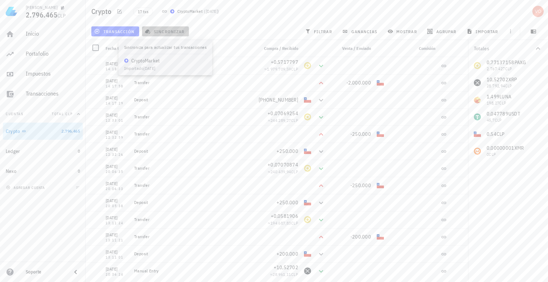
click at [161, 32] on span "sincronizar" at bounding box center [165, 32] width 38 height 6
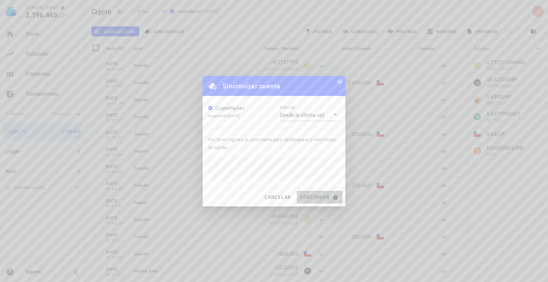
click at [314, 196] on span "continuar" at bounding box center [319, 197] width 40 height 6
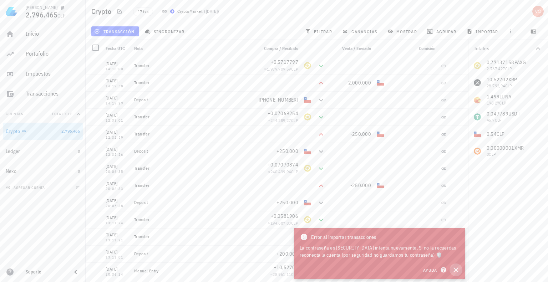
click at [457, 270] on icon "button" at bounding box center [455, 270] width 9 height 9
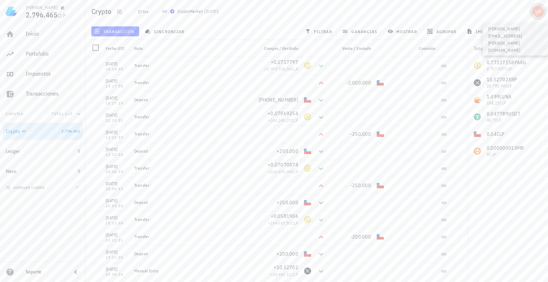
click at [537, 12] on div "avatar" at bounding box center [537, 11] width 11 height 11
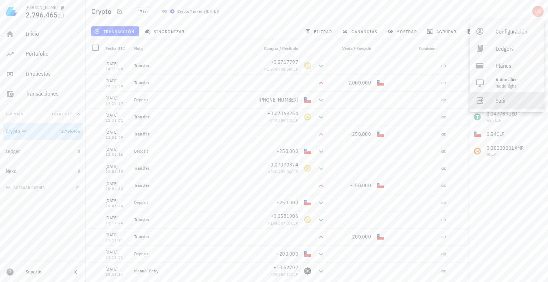
click at [496, 103] on div "Salir" at bounding box center [516, 100] width 42 height 14
